Goal: Information Seeking & Learning: Learn about a topic

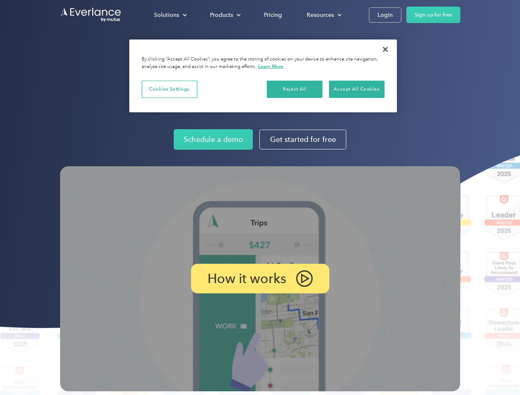
click at [260, 197] on img at bounding box center [260, 278] width 400 height 225
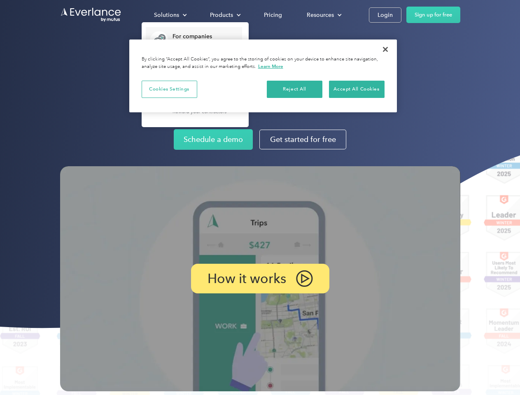
click at [170, 15] on div "Solutions" at bounding box center [166, 15] width 25 height 10
click at [224, 15] on div "Products" at bounding box center [221, 15] width 23 height 10
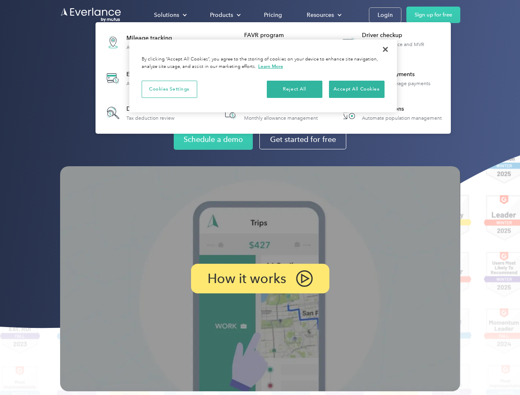
click at [323, 15] on div "Resources" at bounding box center [319, 15] width 27 height 10
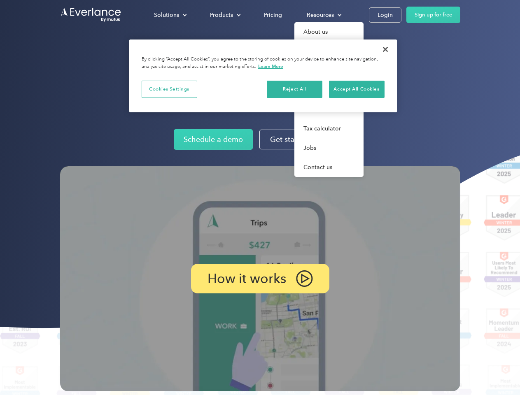
click at [260, 279] on p "How it works" at bounding box center [246, 279] width 79 height 10
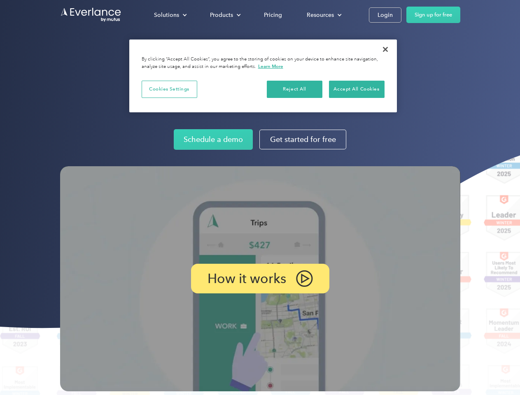
click at [169, 89] on button "Cookies Settings" at bounding box center [170, 89] width 56 height 17
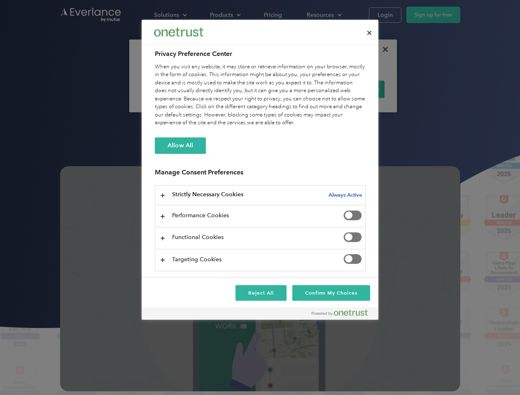
click at [295, 89] on div "When you visit any website, it may store or retrieve information on your browse…" at bounding box center [260, 95] width 211 height 64
click at [356, 89] on div "When you visit any website, it may store or retrieve information on your browse…" at bounding box center [260, 95] width 211 height 64
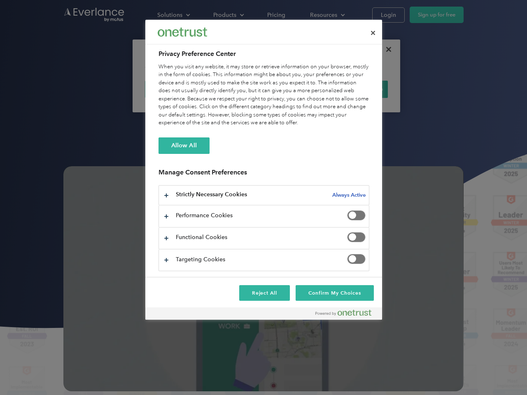
click at [385, 49] on div at bounding box center [263, 197] width 527 height 395
